Goal: Transaction & Acquisition: Purchase product/service

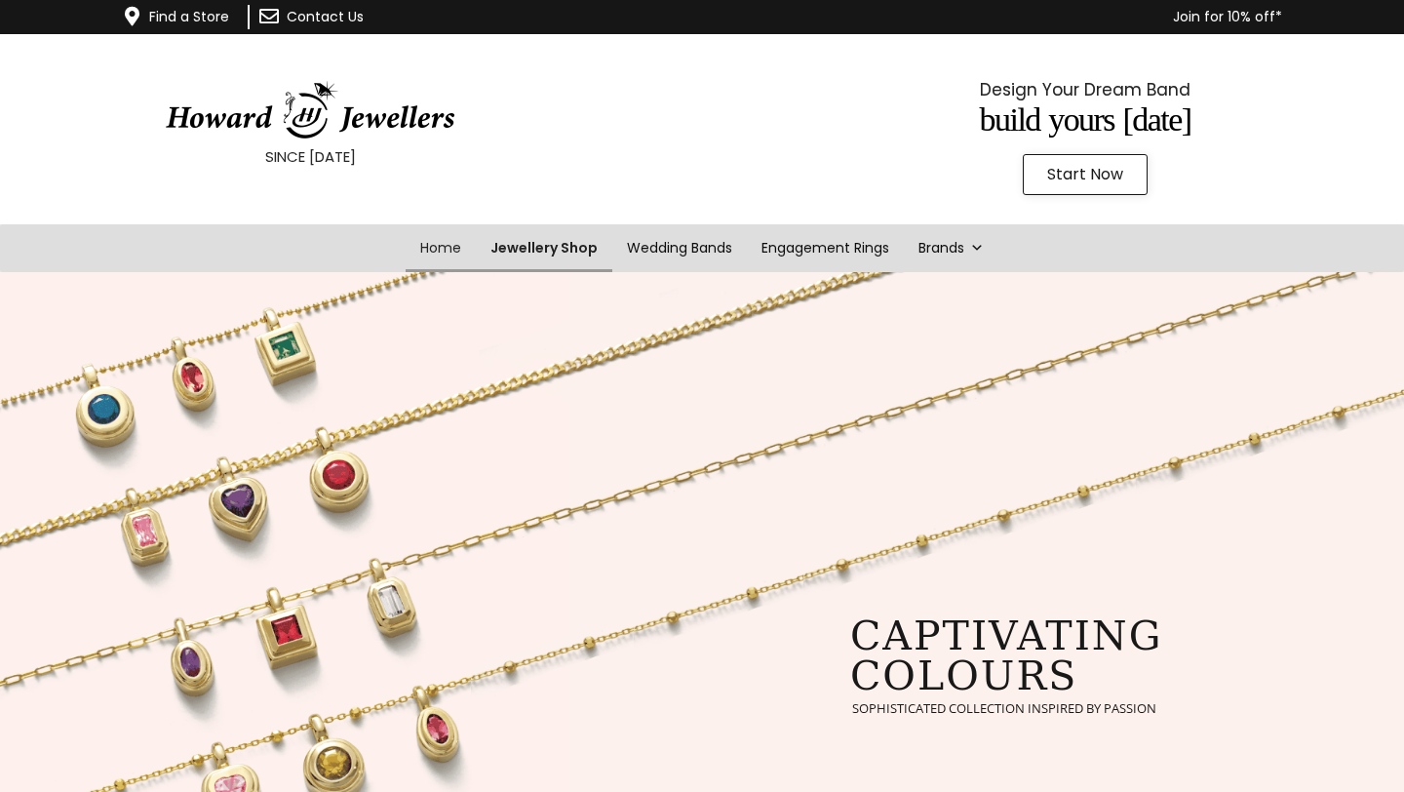
click at [548, 237] on link "Jewellery Shop" at bounding box center [544, 248] width 137 height 48
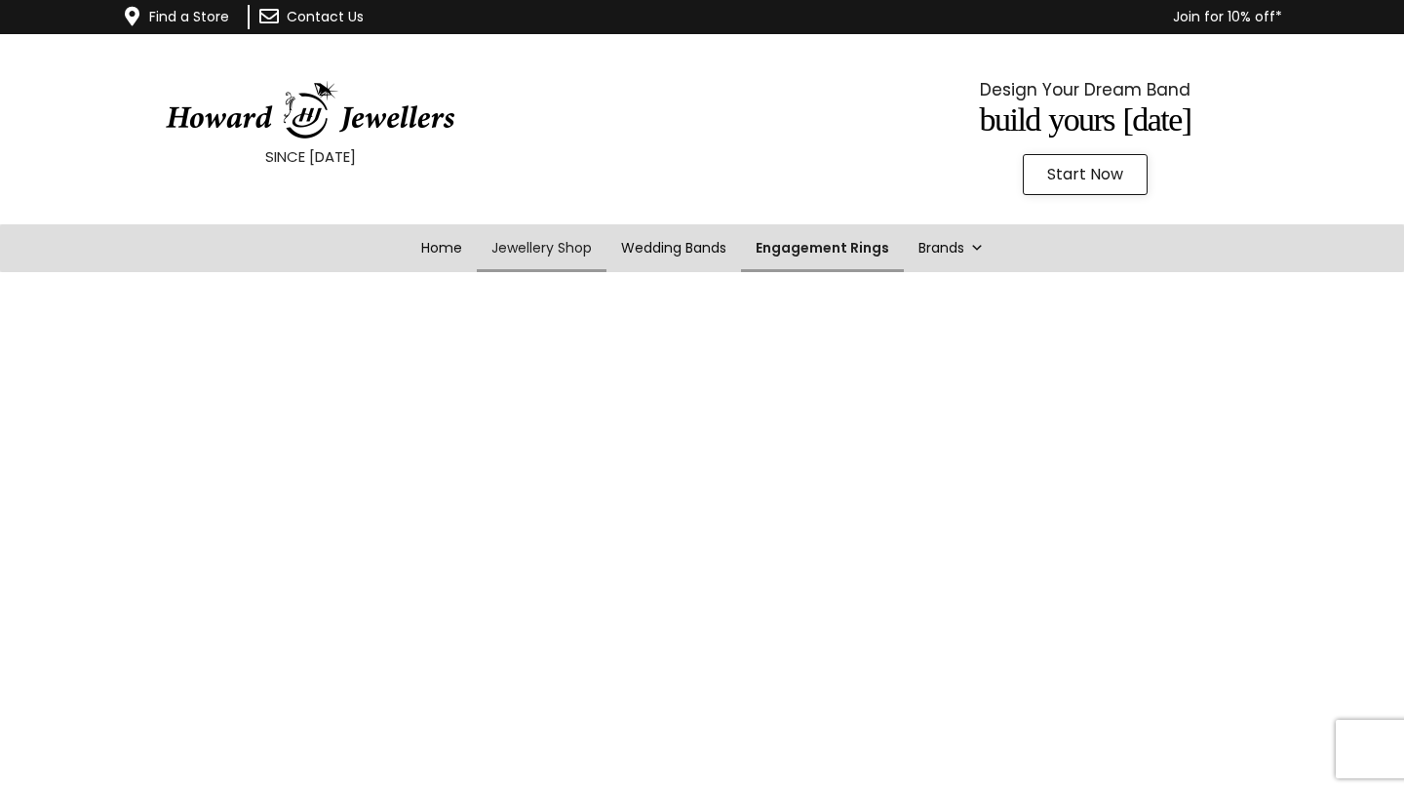
click at [825, 235] on link "Engagement Rings" at bounding box center [822, 248] width 163 height 48
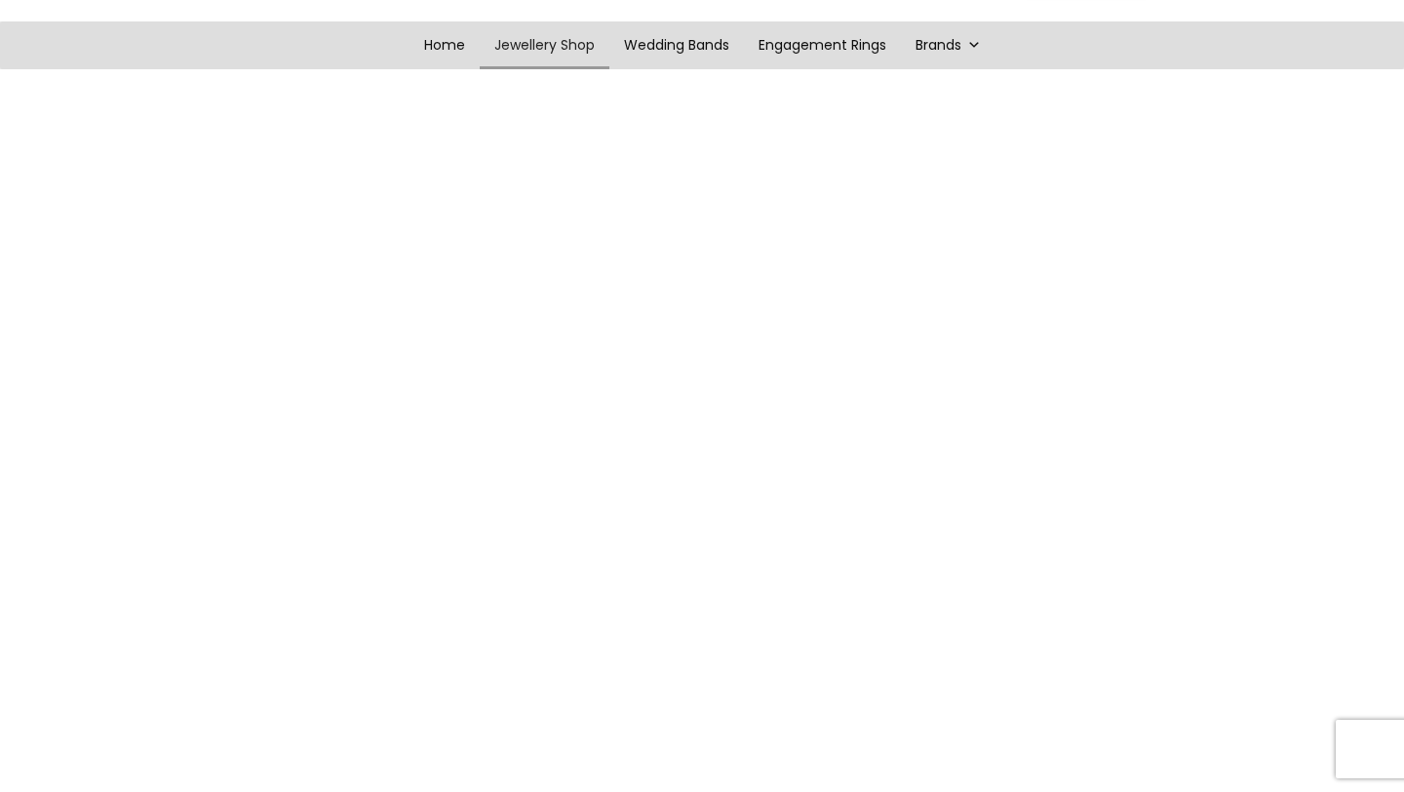
scroll to position [65, 0]
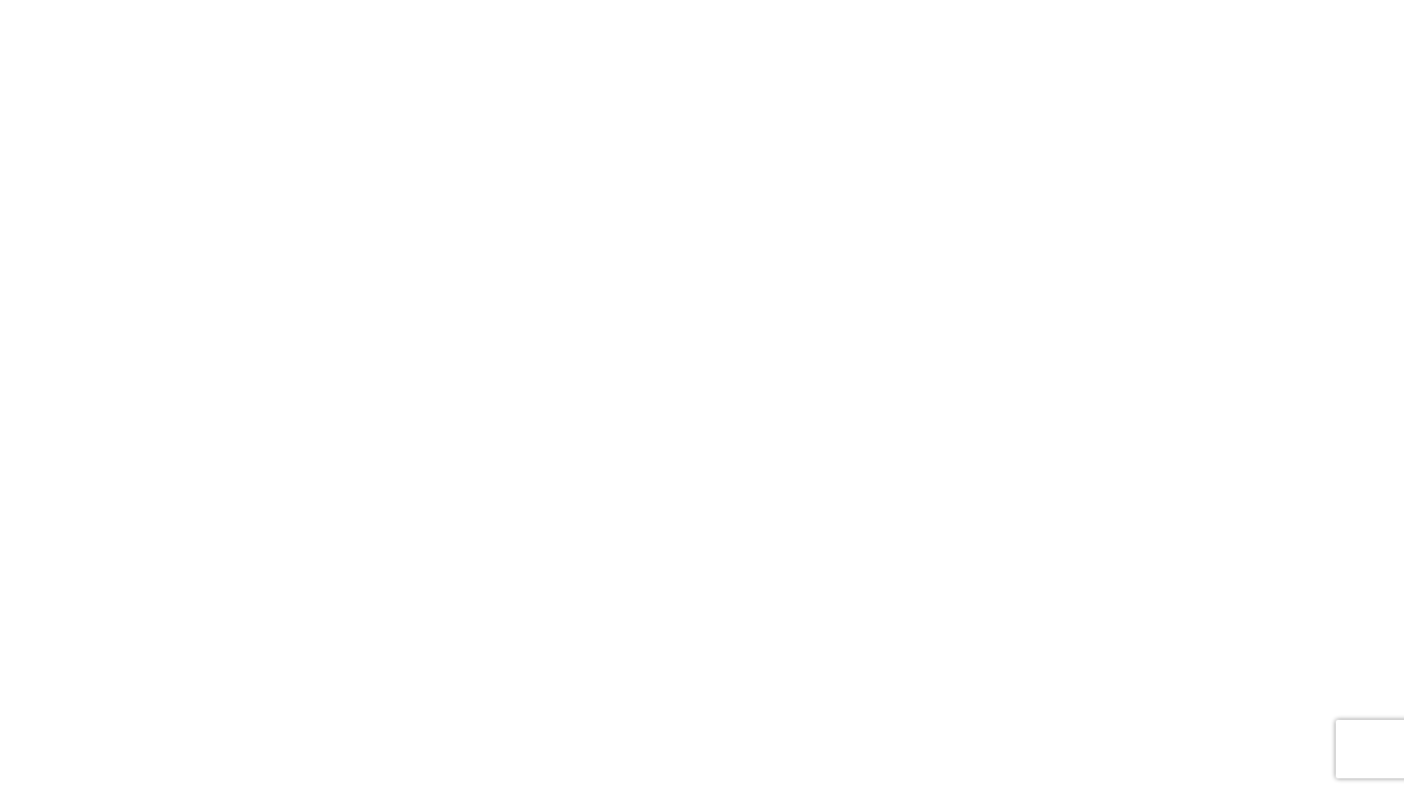
scroll to position [281, 0]
